Goal: Task Accomplishment & Management: Complete application form

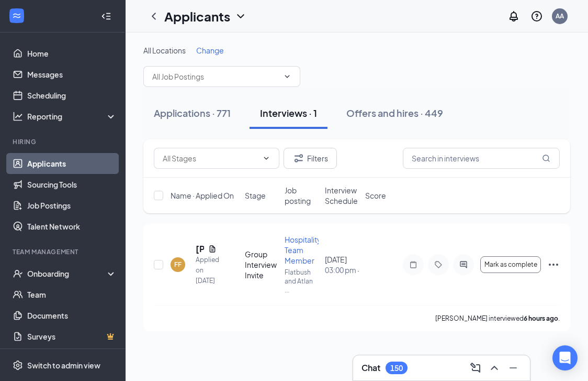
scroll to position [3, 0]
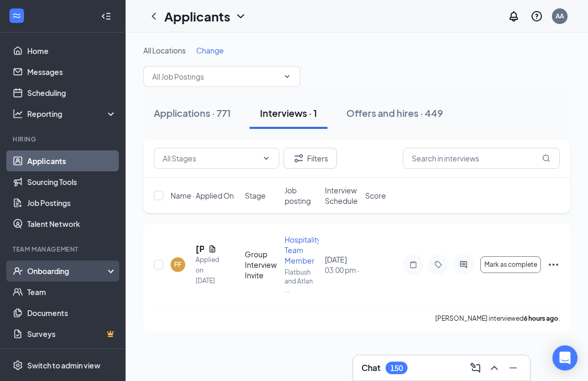
click at [54, 271] on div "Onboarding" at bounding box center [67, 270] width 81 height 10
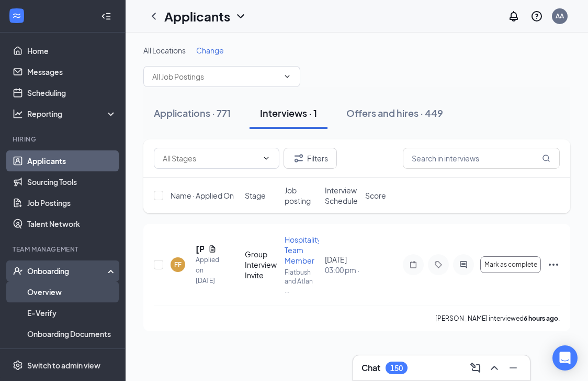
click at [54, 287] on link "Overview" at bounding box center [72, 291] width 90 height 21
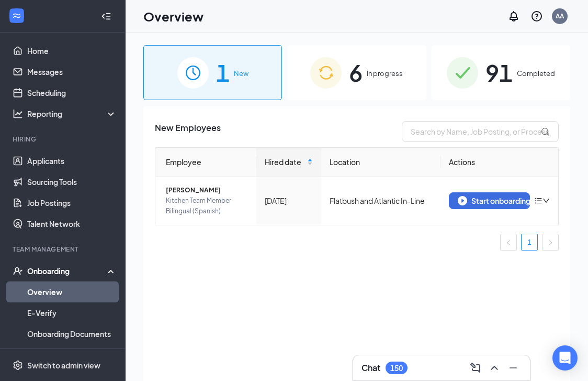
click at [399, 78] on span "In progress" at bounding box center [385, 73] width 36 height 10
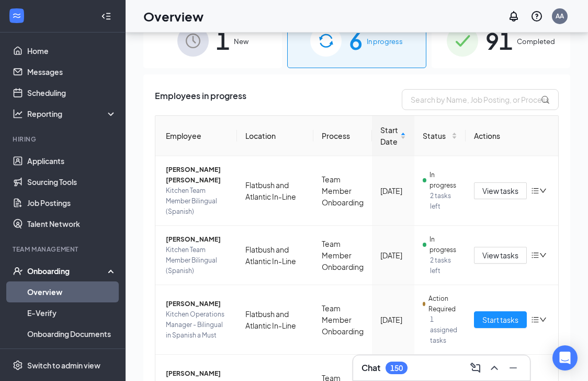
click at [254, 50] on div "1 New" at bounding box center [212, 40] width 139 height 55
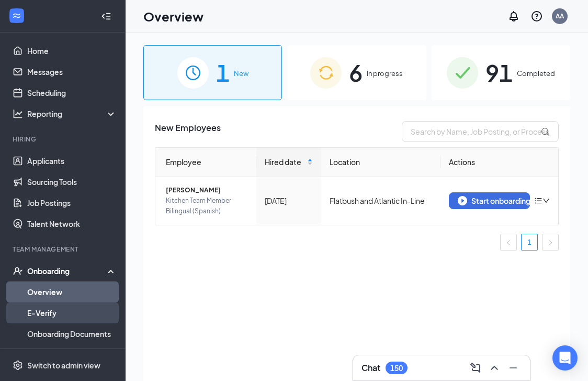
click at [95, 310] on link "E-Verify" at bounding box center [72, 312] width 90 height 21
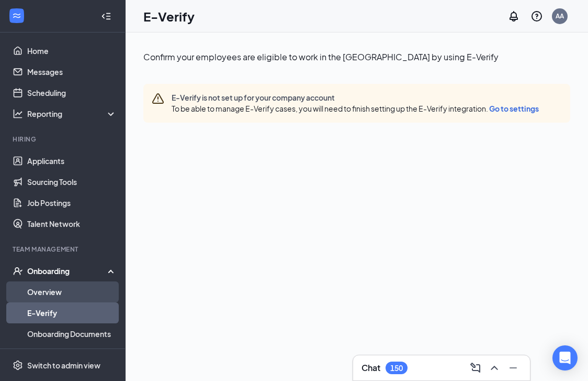
click at [81, 294] on link "Overview" at bounding box center [72, 291] width 90 height 21
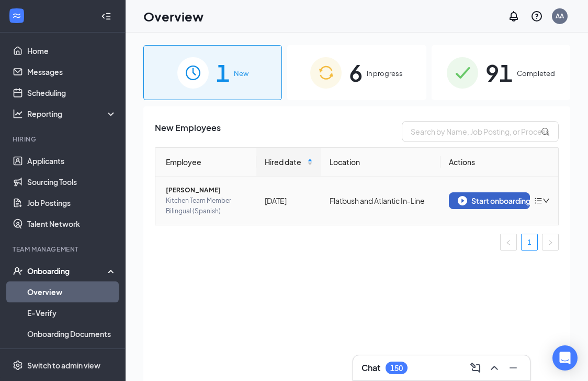
click at [488, 204] on div "Start onboarding" at bounding box center [489, 200] width 63 height 9
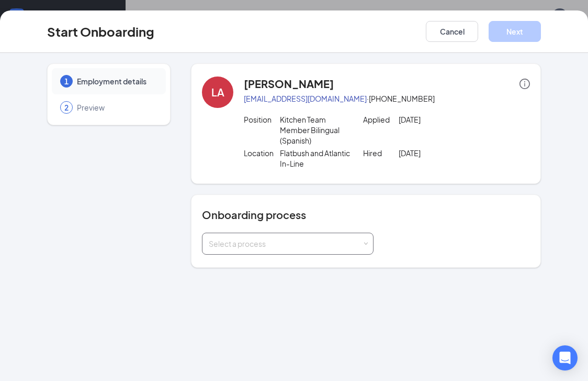
click at [328, 240] on div "Select a process" at bounding box center [285, 243] width 153 height 10
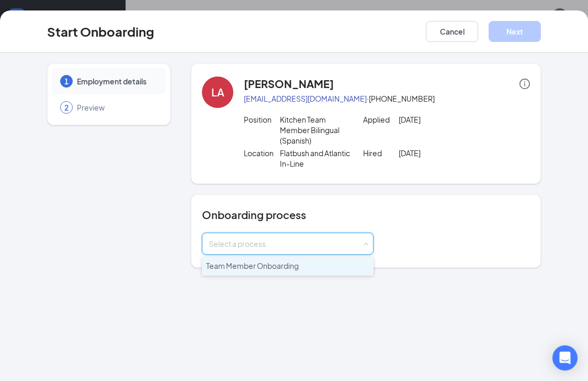
click at [307, 260] on li "Team Member Onboarding" at bounding box center [288, 266] width 172 height 19
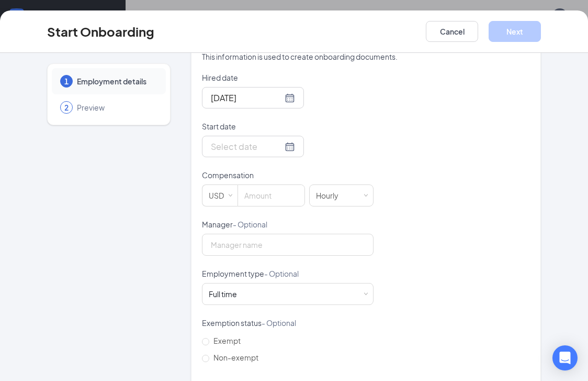
scroll to position [232, 0]
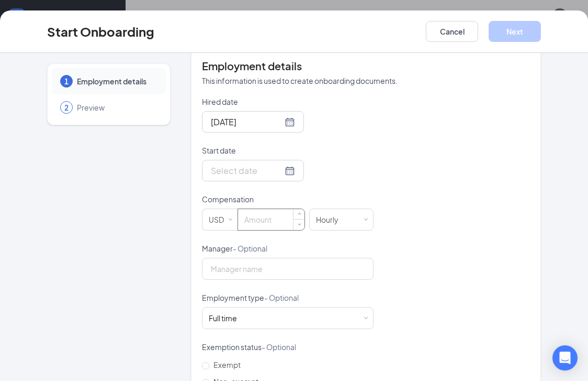
click at [252, 220] on input at bounding box center [271, 219] width 66 height 21
type input "18.25"
click at [276, 168] on div at bounding box center [253, 170] width 84 height 13
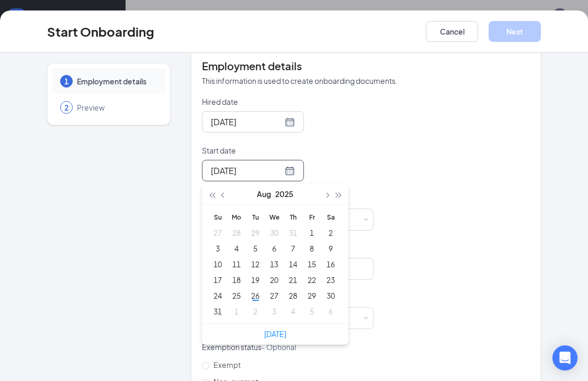
type input "[DATE]"
click at [332, 292] on div "30" at bounding box center [331, 295] width 13 height 13
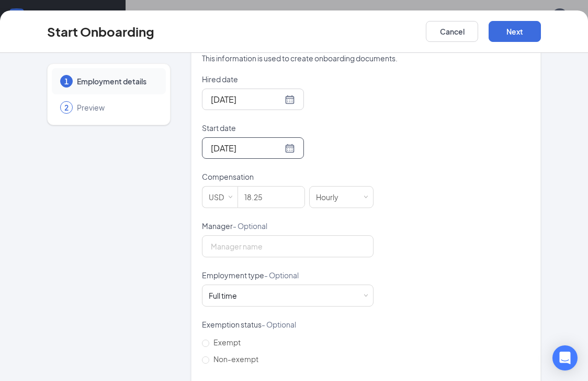
scroll to position [0, 0]
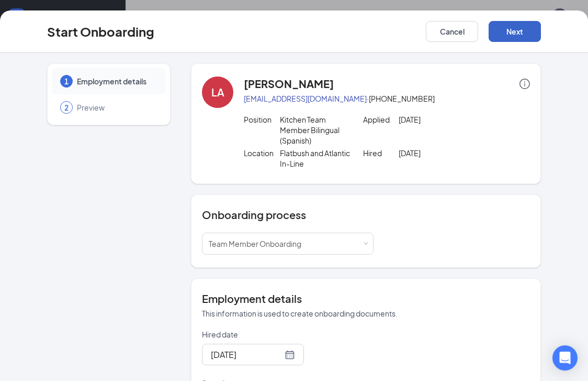
click at [513, 35] on button "Next" at bounding box center [515, 31] width 52 height 21
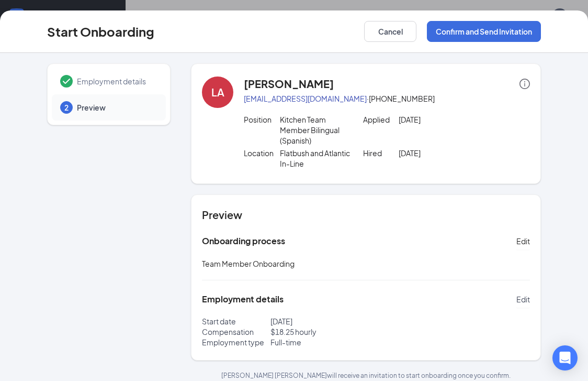
click at [522, 298] on span "Edit" at bounding box center [524, 299] width 14 height 10
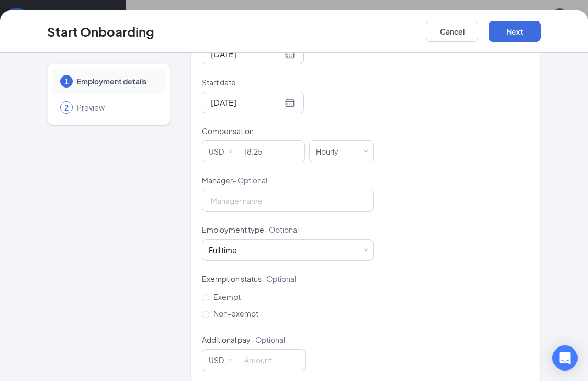
scroll to position [314, 0]
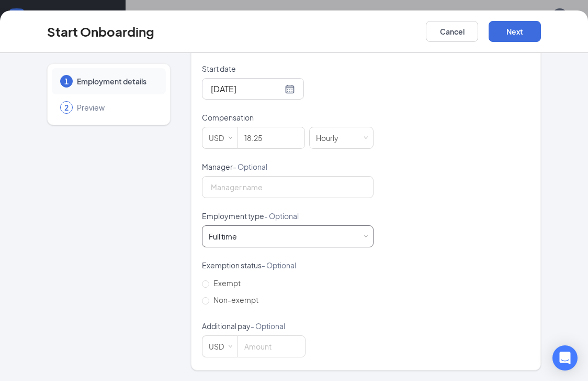
click at [343, 228] on div "Full time Works 30+ hours per week and is reasonably expected to work" at bounding box center [288, 236] width 158 height 21
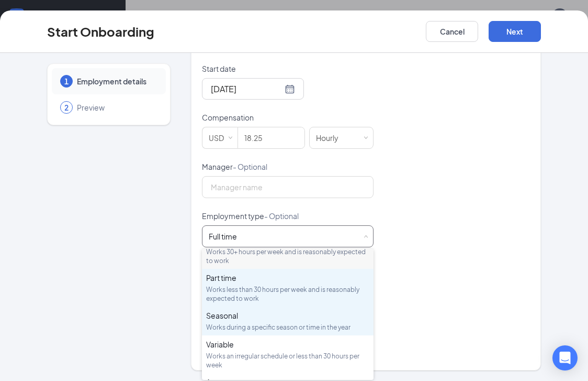
scroll to position [0, 0]
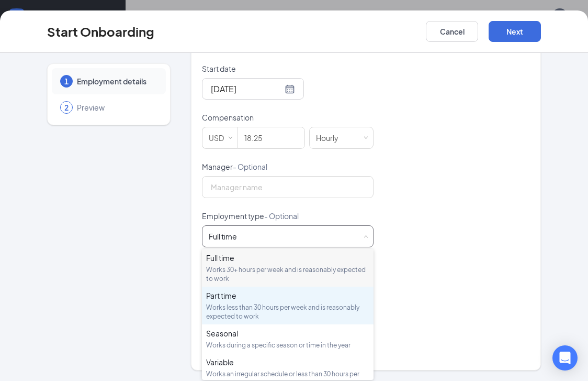
click at [316, 300] on div "Part time" at bounding box center [287, 295] width 163 height 10
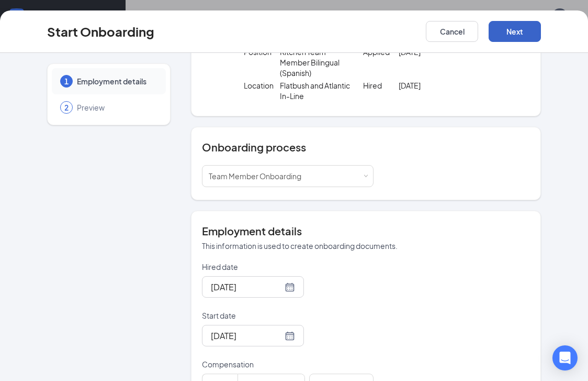
click at [514, 40] on button "Next" at bounding box center [515, 31] width 52 height 21
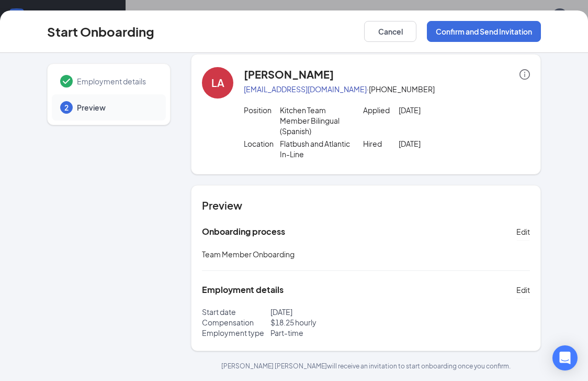
scroll to position [31, 0]
click at [472, 35] on button "Confirm and Send Invitation" at bounding box center [484, 31] width 114 height 21
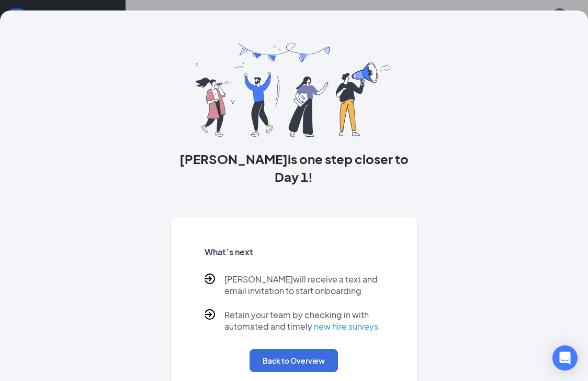
scroll to position [0, 0]
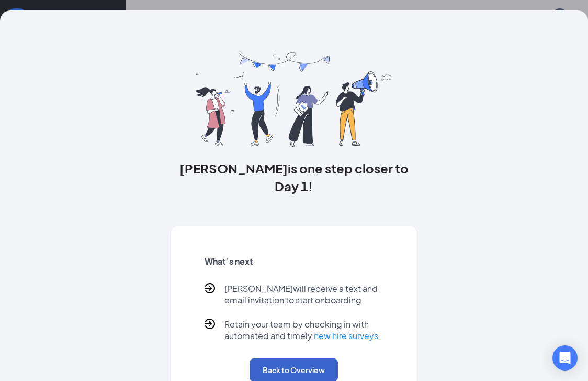
click at [297, 358] on button "Back to Overview" at bounding box center [294, 369] width 88 height 23
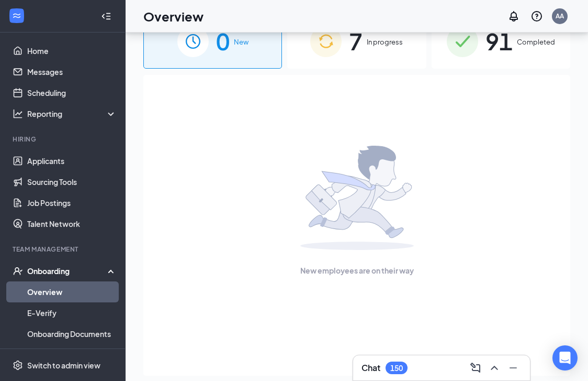
click at [359, 46] on span "7" at bounding box center [356, 41] width 14 height 36
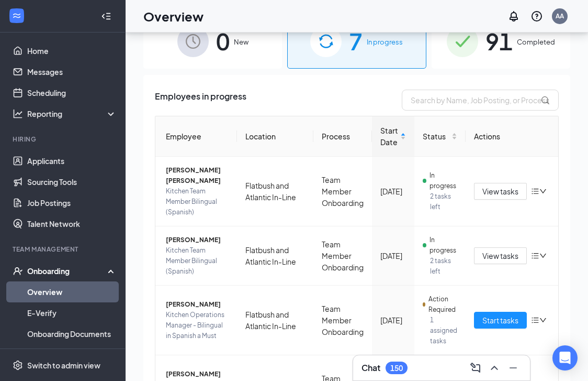
click at [62, 294] on link "Overview" at bounding box center [72, 291] width 90 height 21
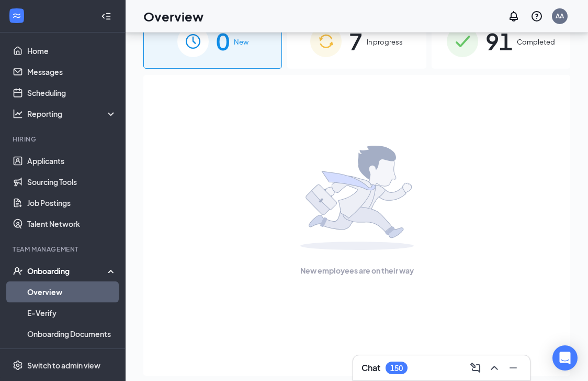
click at [445, 366] on div "Chat 150" at bounding box center [442, 367] width 160 height 17
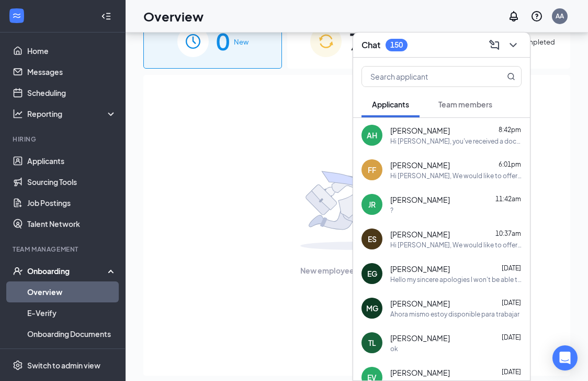
click at [458, 148] on div "[PERSON_NAME] Hing 8:42pm Hi [PERSON_NAME], you've received a document signatur…" at bounding box center [441, 135] width 177 height 35
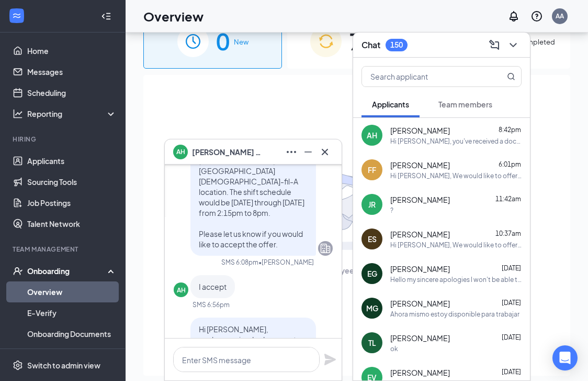
scroll to position [-166, 0]
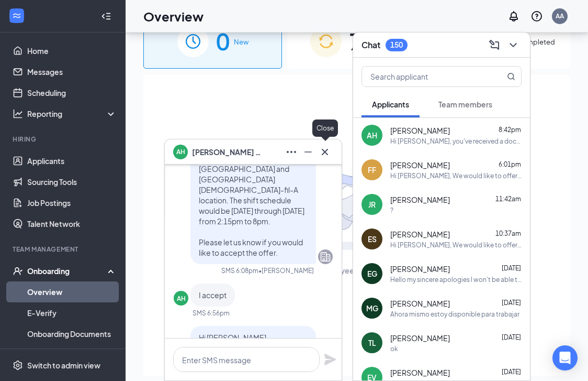
click at [325, 157] on icon "Cross" at bounding box center [325, 152] width 13 height 13
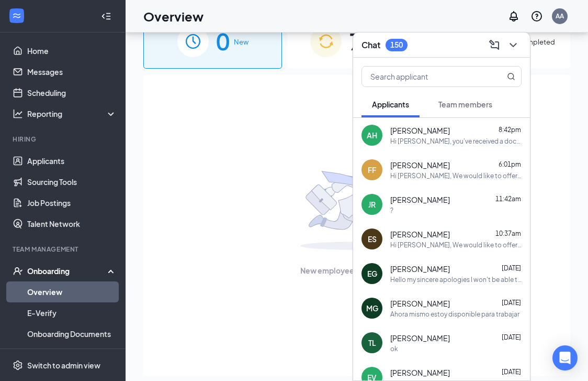
click at [453, 180] on div "FF [PERSON_NAME] 6:01pm Hi [PERSON_NAME], We would like to offer you the Overni…" at bounding box center [441, 169] width 177 height 35
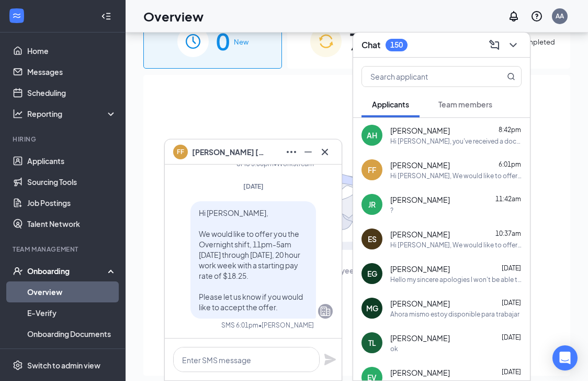
click at [326, 156] on icon "Cross" at bounding box center [325, 152] width 13 height 13
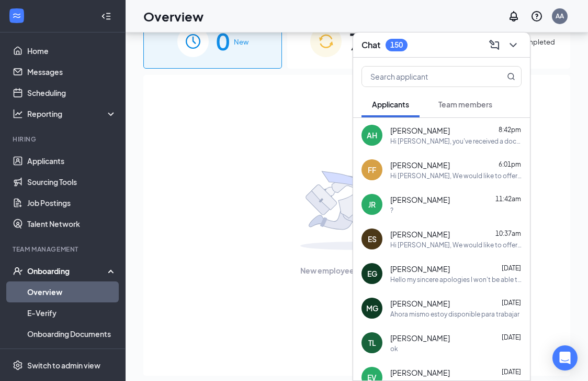
click at [461, 203] on div "[PERSON_NAME] 11:42am" at bounding box center [456, 199] width 131 height 10
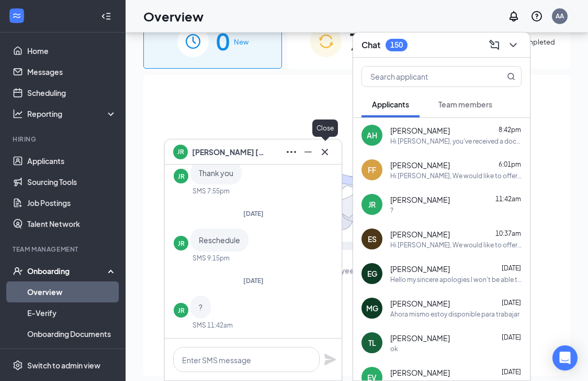
click at [328, 154] on icon "Cross" at bounding box center [325, 152] width 13 height 13
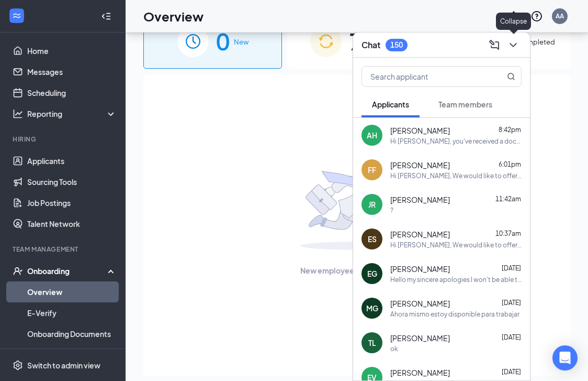
click at [510, 43] on icon "ChevronDown" at bounding box center [513, 45] width 7 height 4
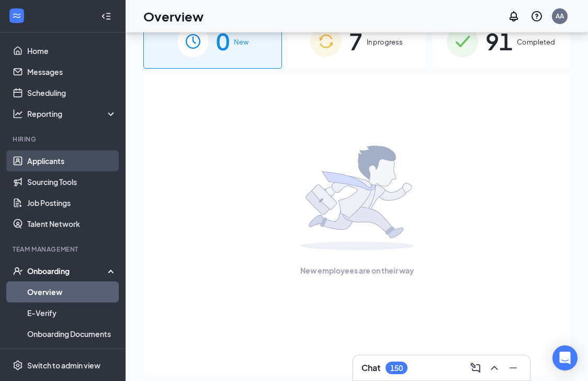
click at [70, 164] on link "Applicants" at bounding box center [72, 160] width 90 height 21
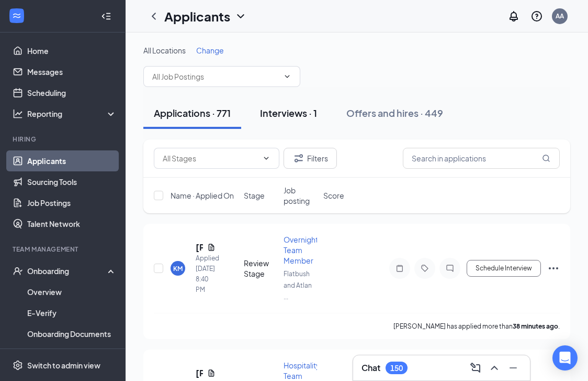
click at [306, 120] on button "Interviews · 1" at bounding box center [289, 112] width 78 height 31
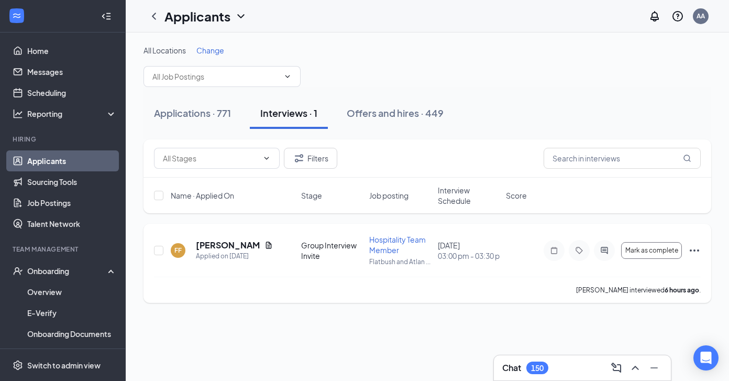
click at [588, 250] on icon "Ellipses" at bounding box center [694, 250] width 9 height 2
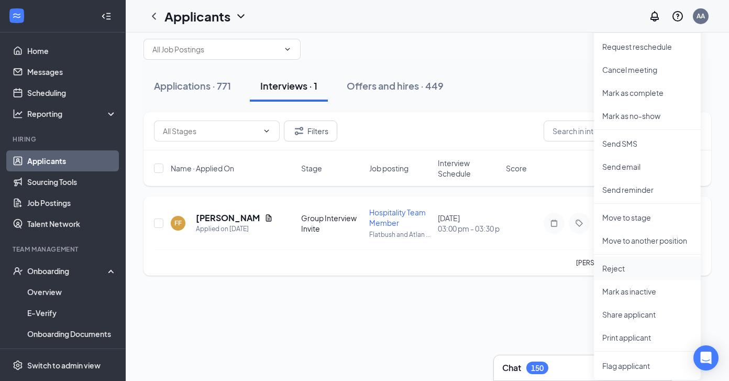
scroll to position [28, 0]
click at [588, 242] on p "Move to another position" at bounding box center [647, 239] width 90 height 10
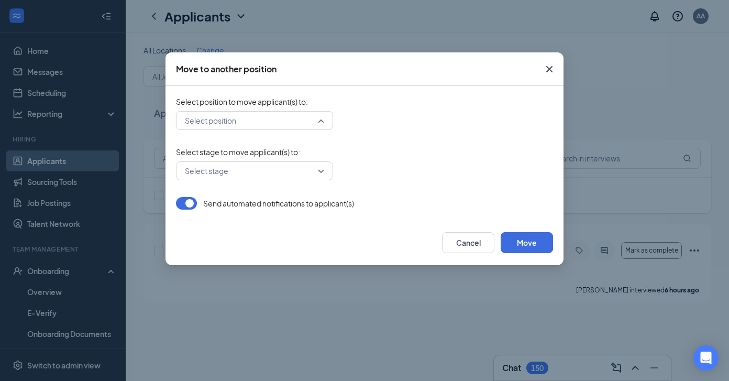
click at [305, 121] on input "search" at bounding box center [250, 121] width 137 height 18
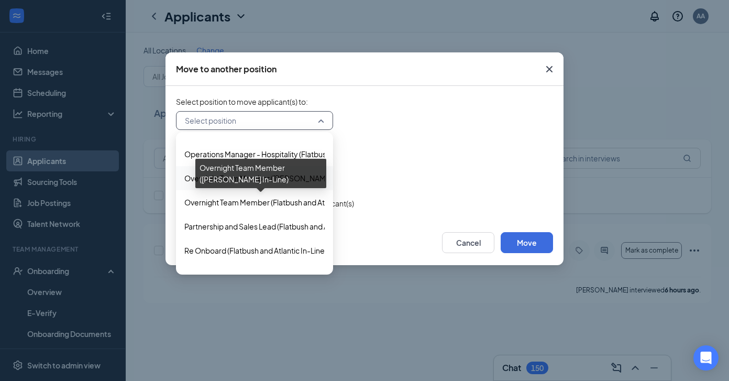
scroll to position [381, 0]
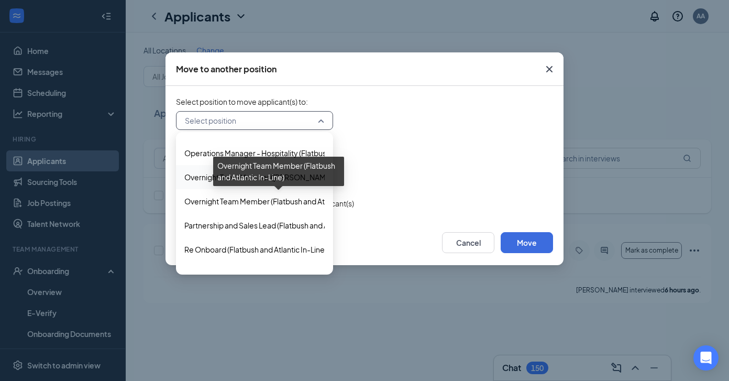
click at [287, 205] on span "Overnight Team Member (Flatbush and Atlantic In-Line)" at bounding box center [277, 201] width 186 height 12
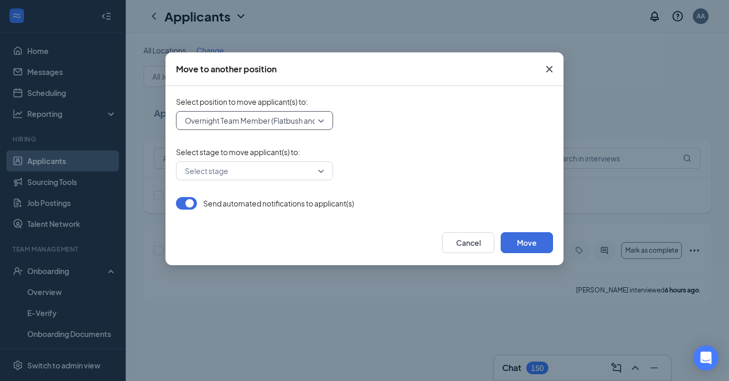
click at [193, 204] on button "button" at bounding box center [186, 203] width 21 height 13
click at [520, 243] on button "Move" at bounding box center [527, 242] width 52 height 21
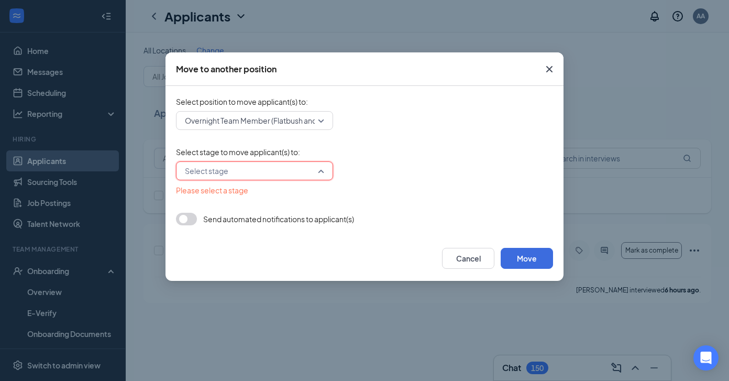
click at [305, 168] on input "search" at bounding box center [250, 171] width 137 height 18
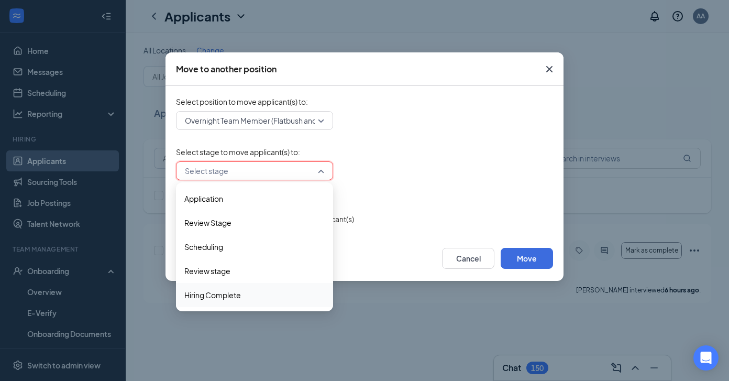
click at [261, 293] on span "Hiring Complete" at bounding box center [254, 295] width 140 height 12
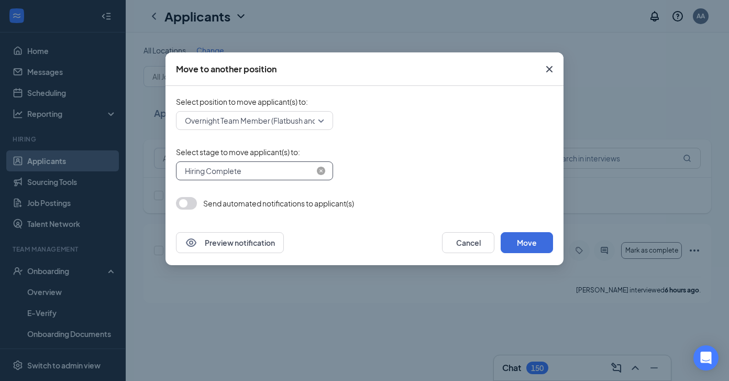
click at [293, 175] on span "Hiring Complete" at bounding box center [250, 171] width 130 height 16
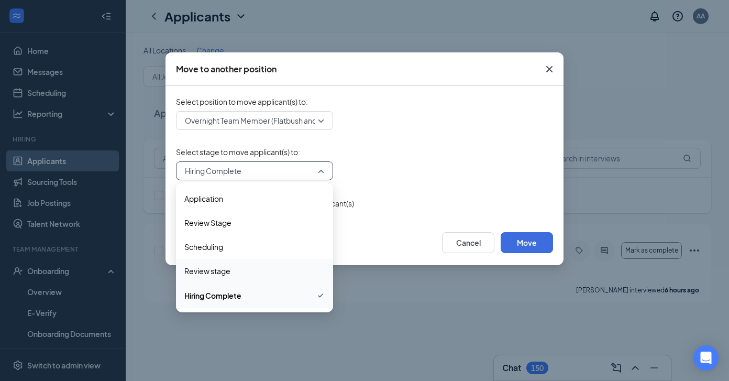
click at [314, 270] on span "Review stage" at bounding box center [254, 271] width 140 height 12
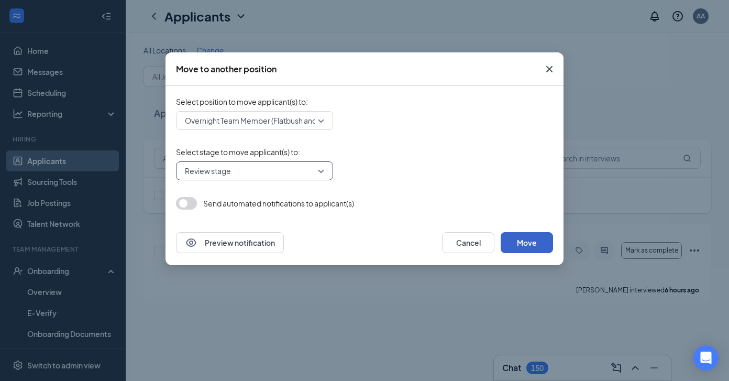
click at [526, 243] on button "Move" at bounding box center [527, 242] width 52 height 21
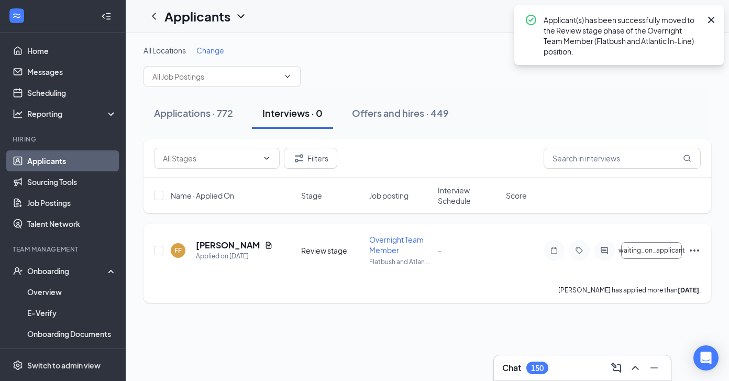
click at [588, 252] on icon "Ellipses" at bounding box center [694, 250] width 13 height 13
click at [490, 129] on div "Applications · 772 Interviews · 0 Offers and hires · 449" at bounding box center [427, 113] width 568 height 52
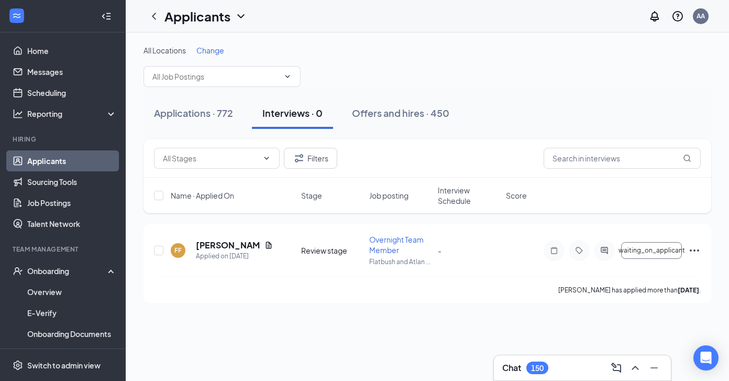
click at [536, 363] on div "150" at bounding box center [537, 367] width 13 height 9
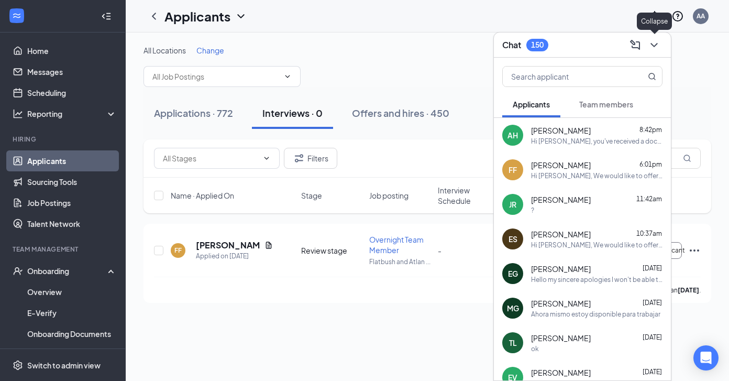
click at [588, 46] on icon "ChevronDown" at bounding box center [654, 45] width 13 height 13
